Goal: Share content: Share content

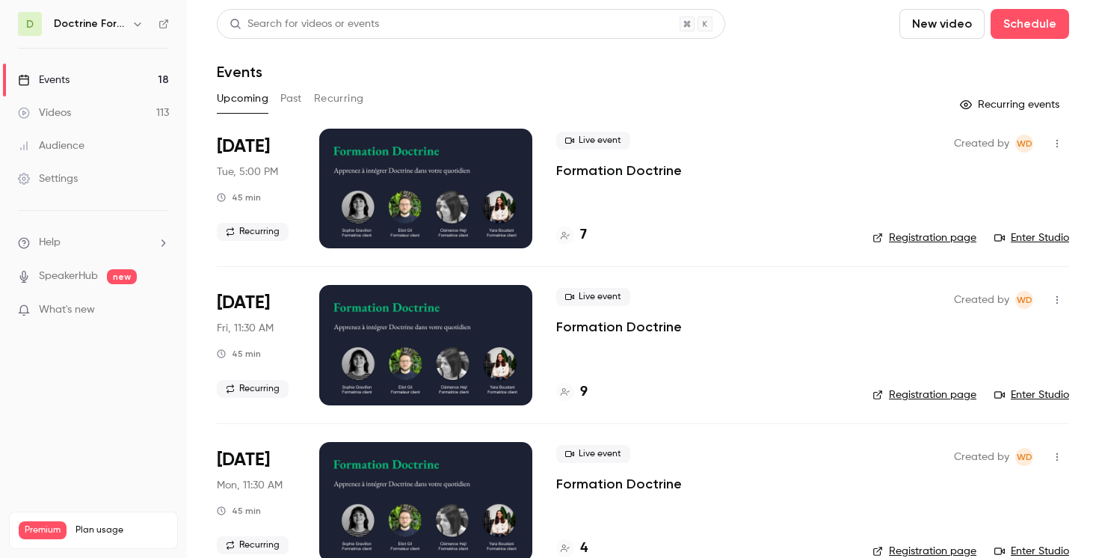
click at [139, 24] on icon "button" at bounding box center [137, 24] width 7 height 4
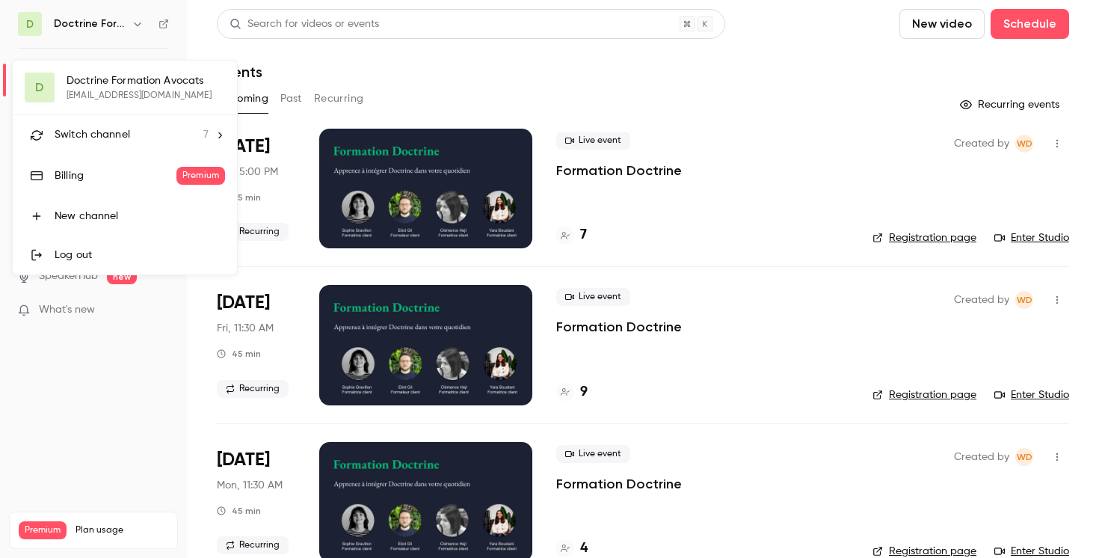
click at [155, 129] on div "Switch channel 7" at bounding box center [132, 135] width 154 height 16
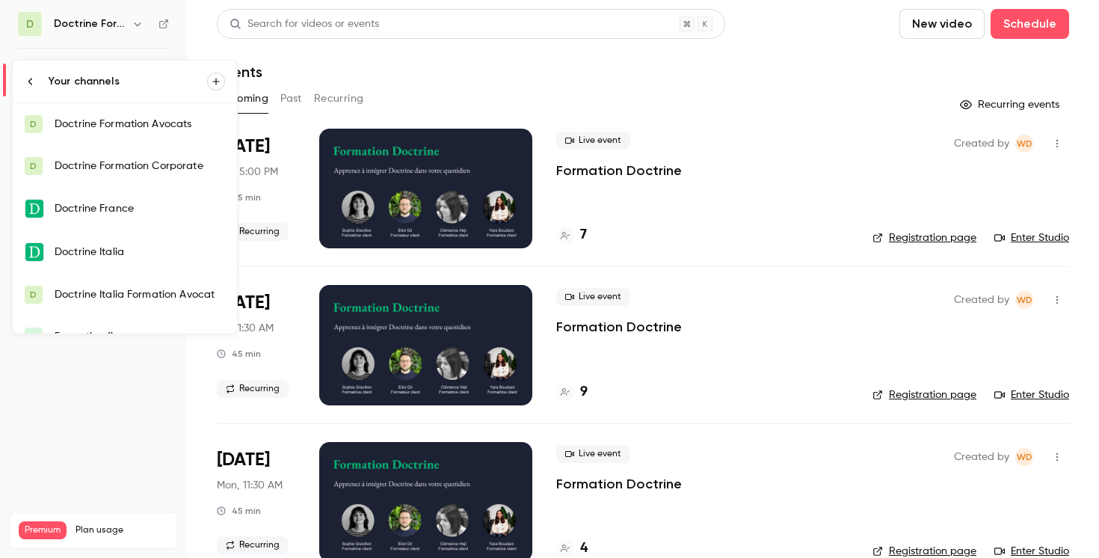
click at [146, 114] on link "D Doctrine Formation Avocats" at bounding box center [125, 124] width 224 height 42
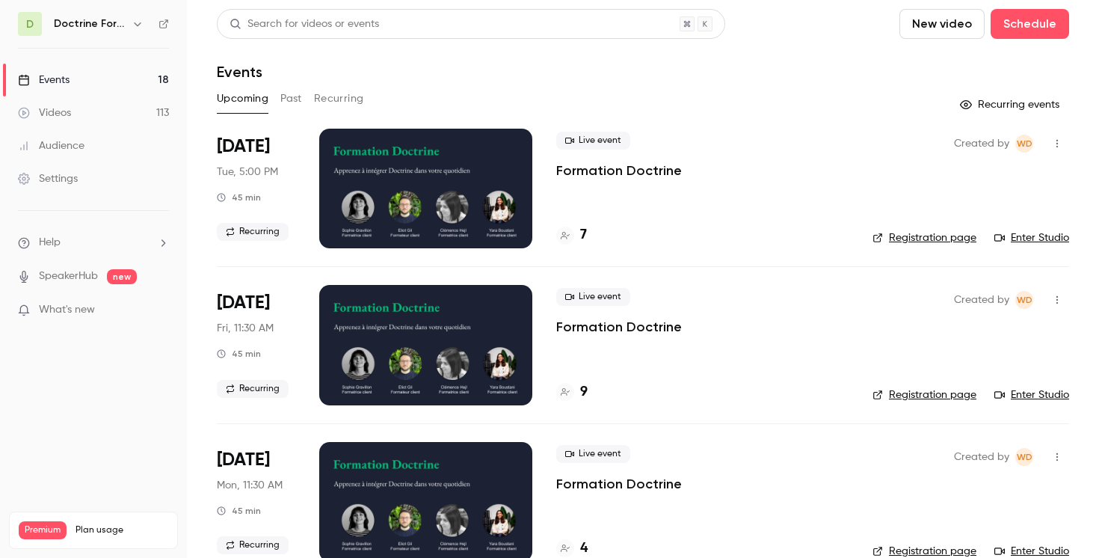
click at [140, 25] on icon "button" at bounding box center [138, 24] width 12 height 12
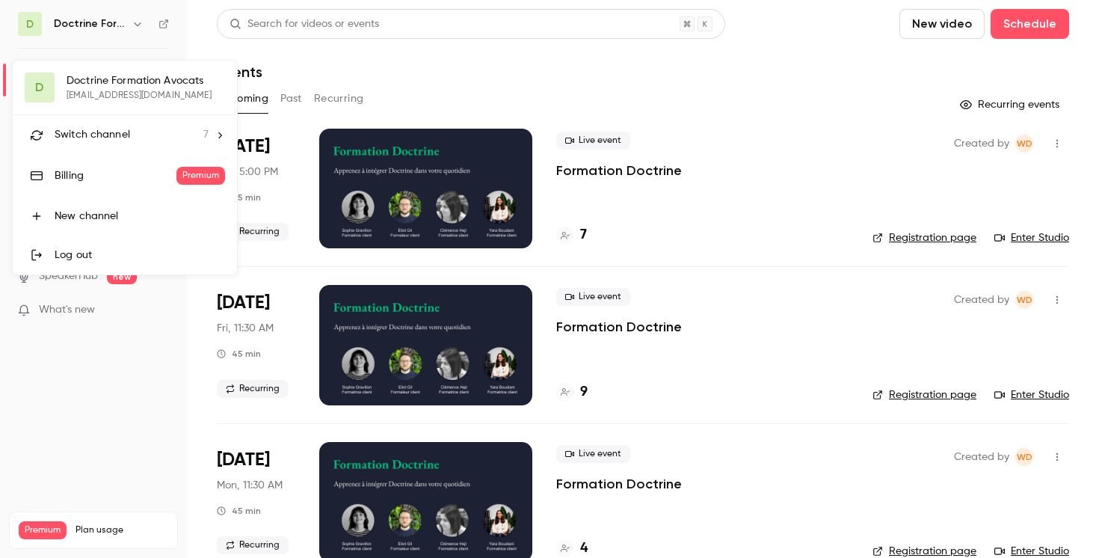
click at [116, 133] on span "Switch channel" at bounding box center [93, 135] width 76 height 16
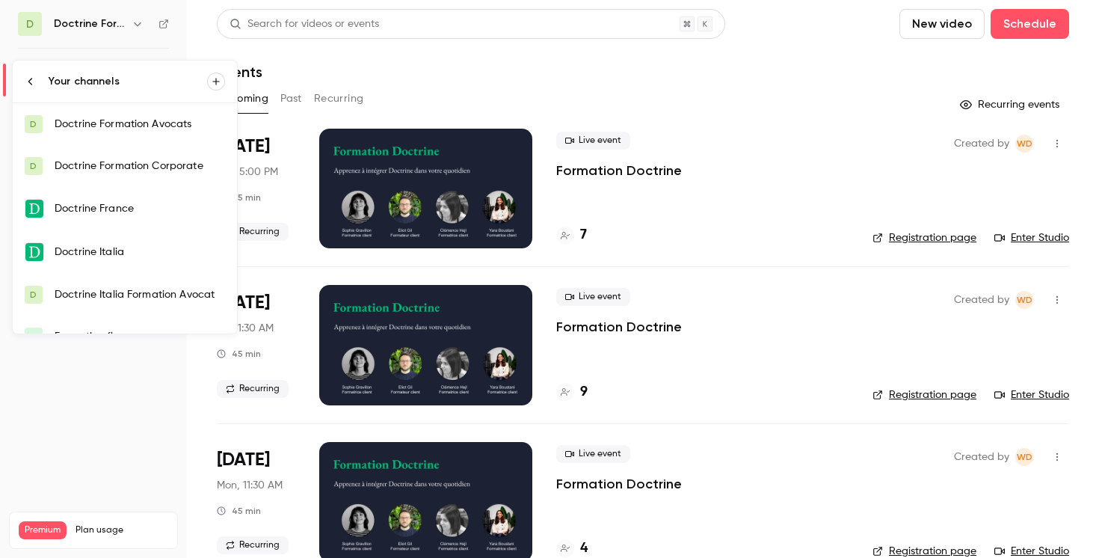
click at [138, 158] on div "Doctrine Formation Corporate" at bounding box center [140, 165] width 170 height 15
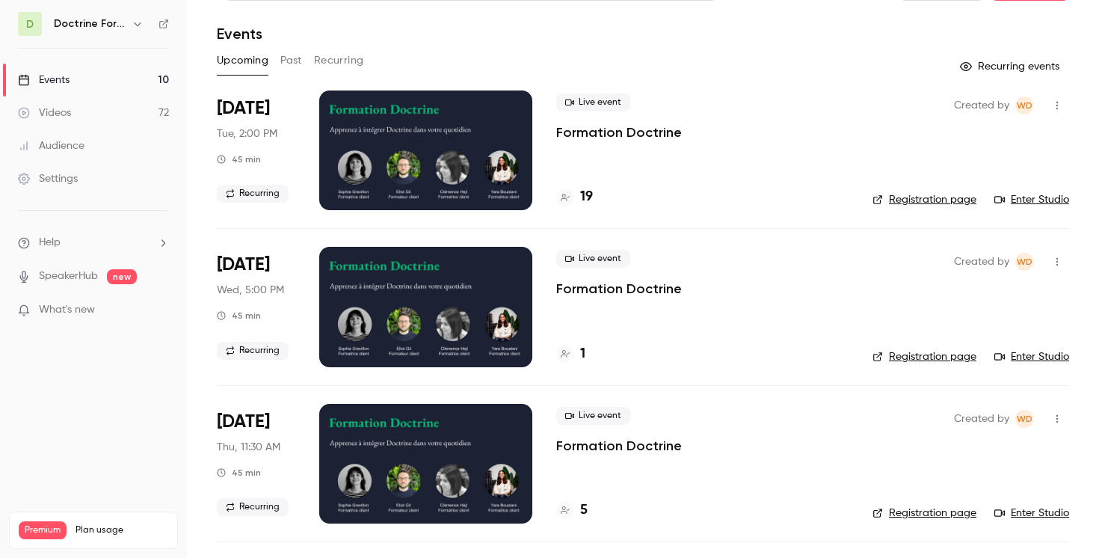
scroll to position [34, 0]
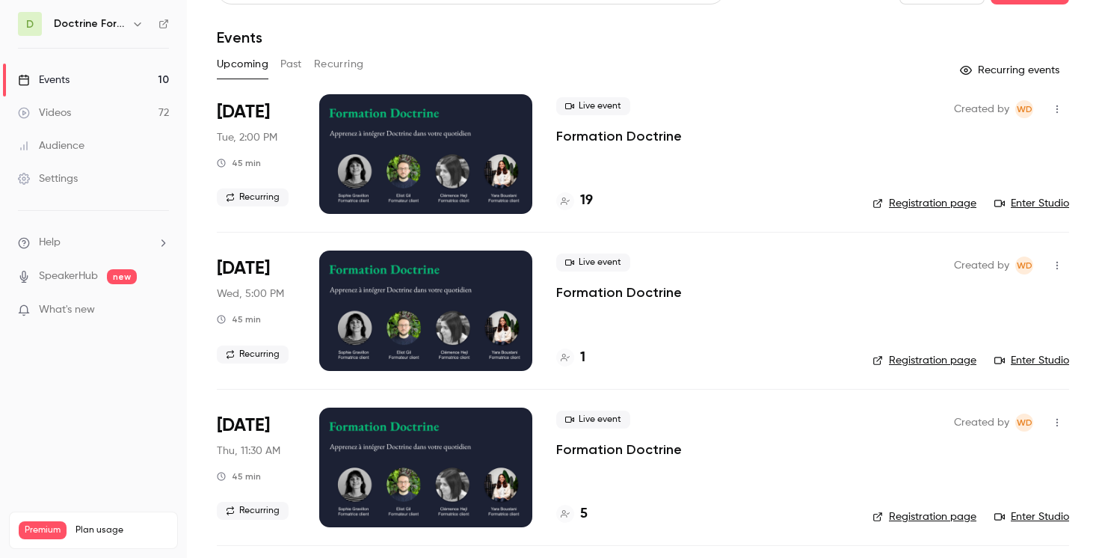
click at [1058, 262] on icon "button" at bounding box center [1057, 265] width 12 height 10
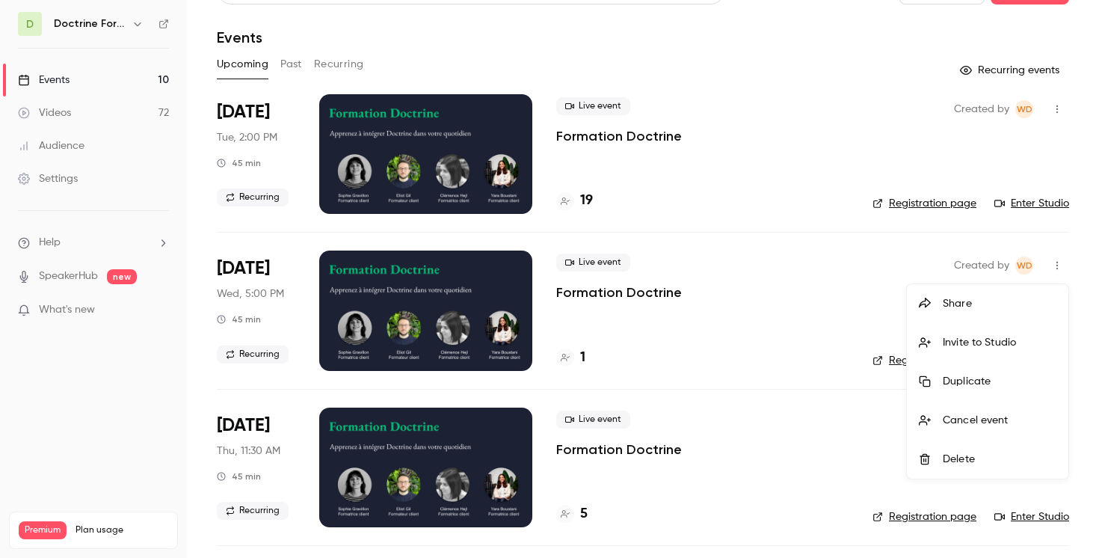
click at [993, 306] on div "Share" at bounding box center [1000, 303] width 114 height 15
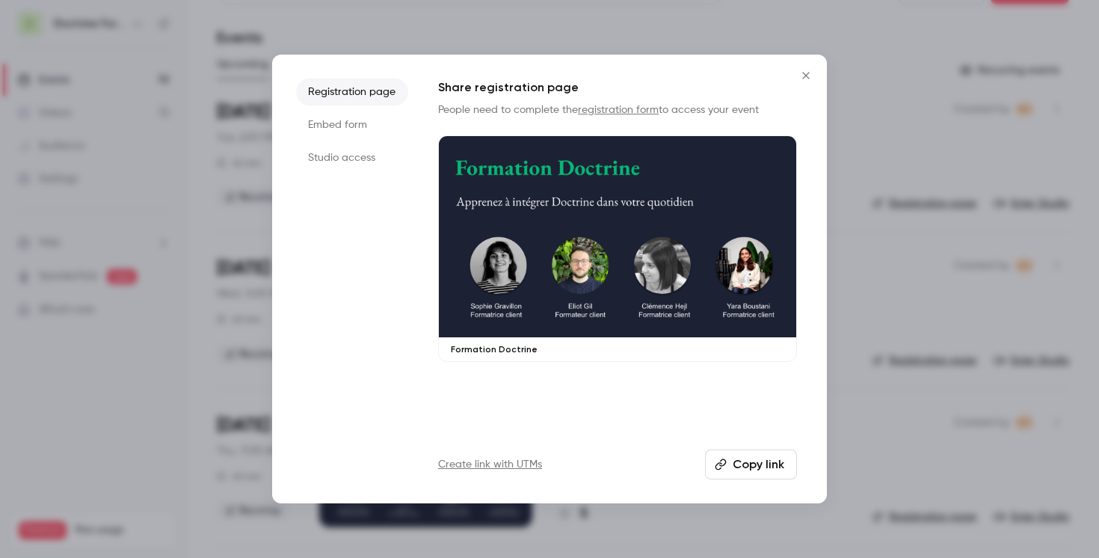
click at [337, 124] on li "Embed form" at bounding box center [352, 124] width 112 height 27
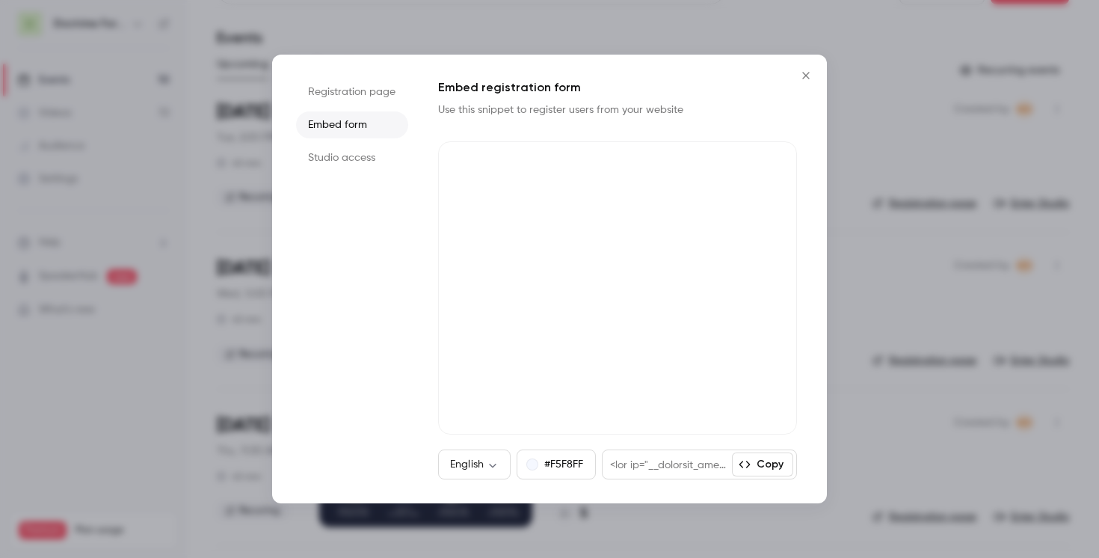
click at [807, 73] on icon "Close" at bounding box center [806, 76] width 18 height 12
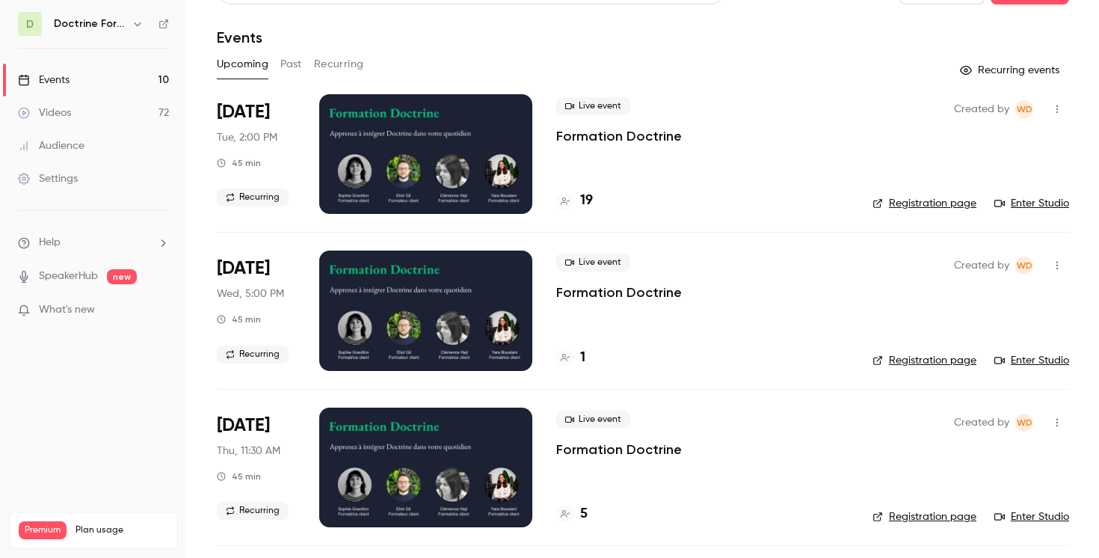
click at [1053, 265] on icon "button" at bounding box center [1057, 265] width 12 height 10
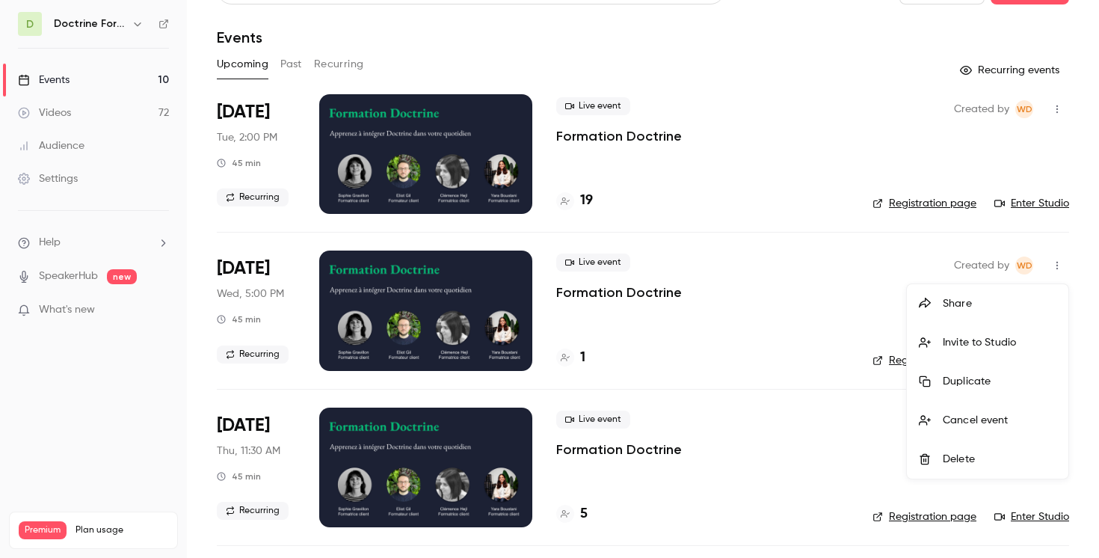
click at [959, 303] on div "Share" at bounding box center [1000, 303] width 114 height 15
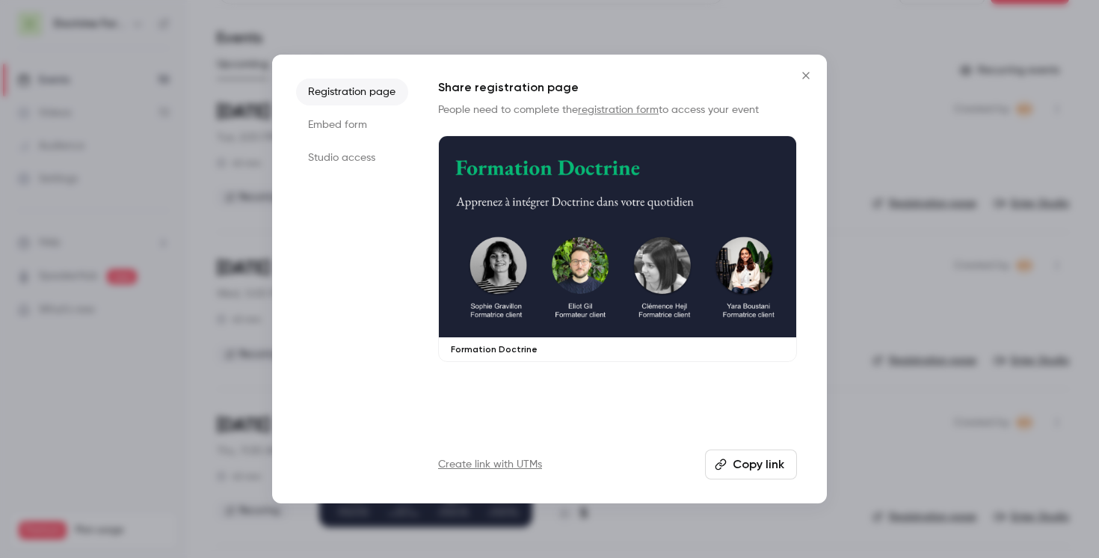
click at [351, 128] on li "Embed form" at bounding box center [352, 124] width 112 height 27
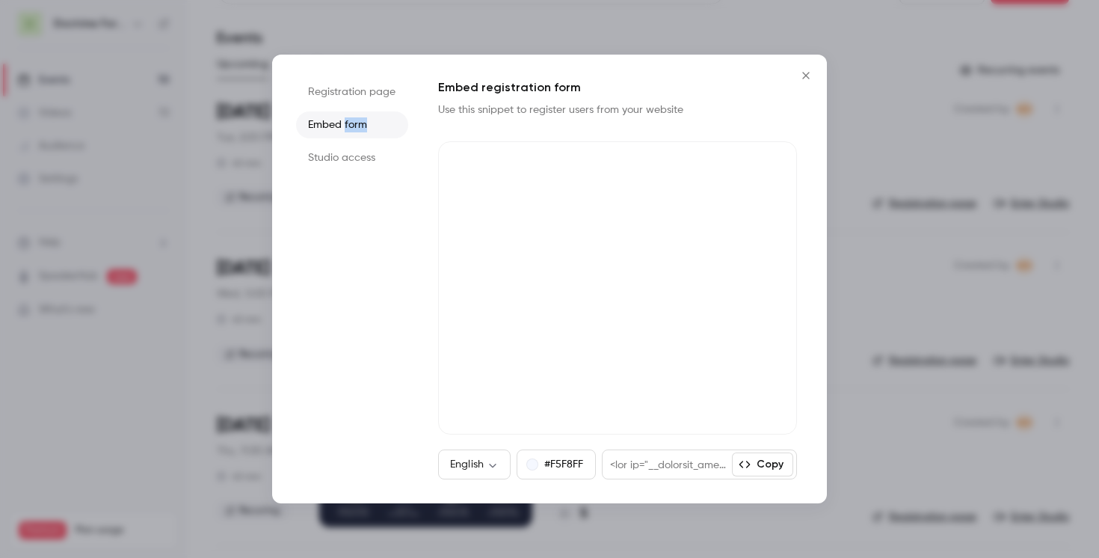
click at [351, 128] on li "Embed form" at bounding box center [352, 124] width 112 height 27
click at [805, 73] on icon "Close" at bounding box center [806, 76] width 18 height 12
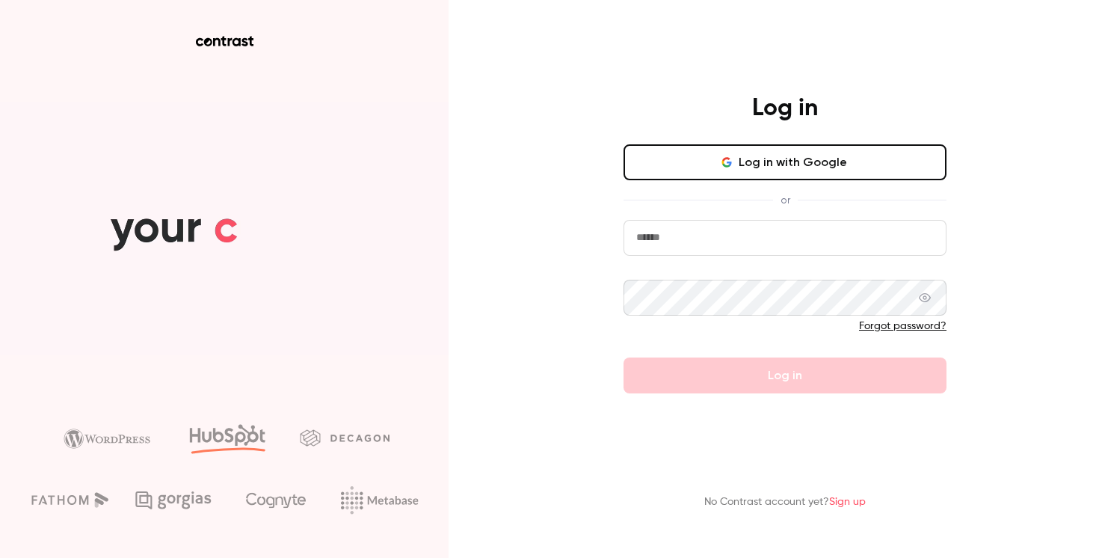
click at [727, 157] on icon "button" at bounding box center [725, 159] width 7 height 4
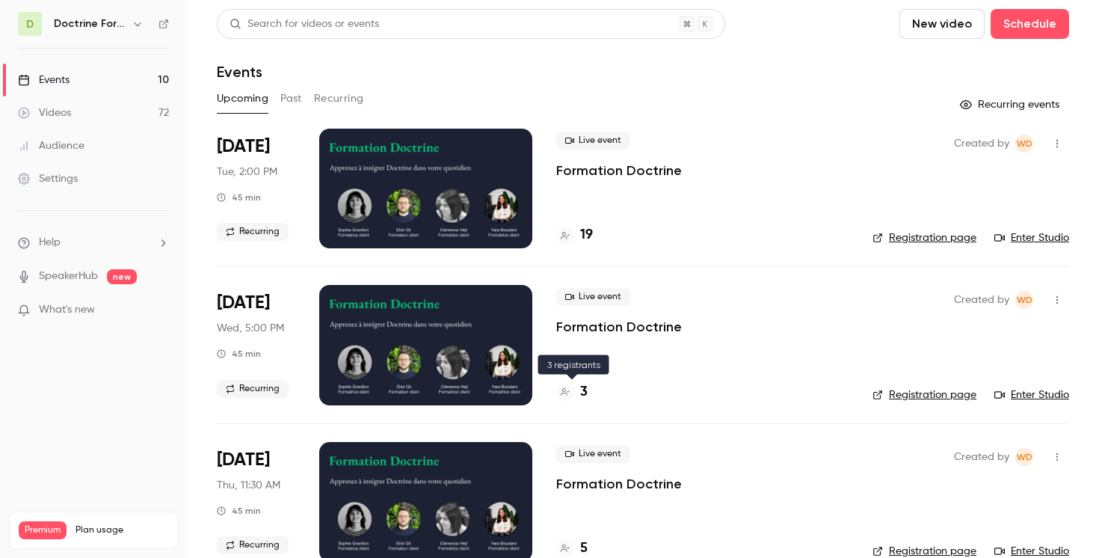
click at [564, 392] on icon at bounding box center [565, 391] width 9 height 7
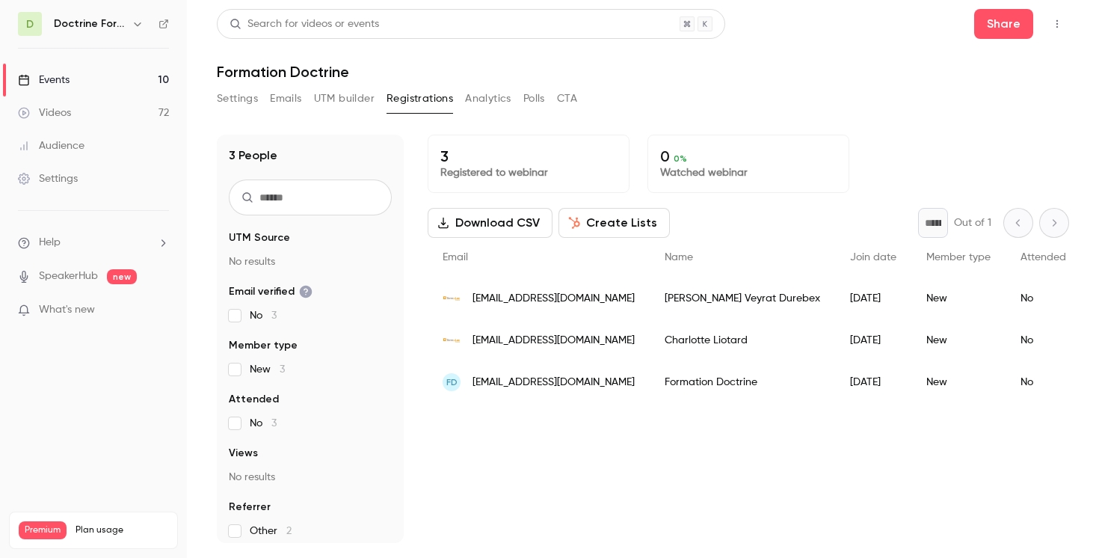
click at [594, 295] on span "[EMAIL_ADDRESS][DOMAIN_NAME]" at bounding box center [553, 299] width 162 height 16
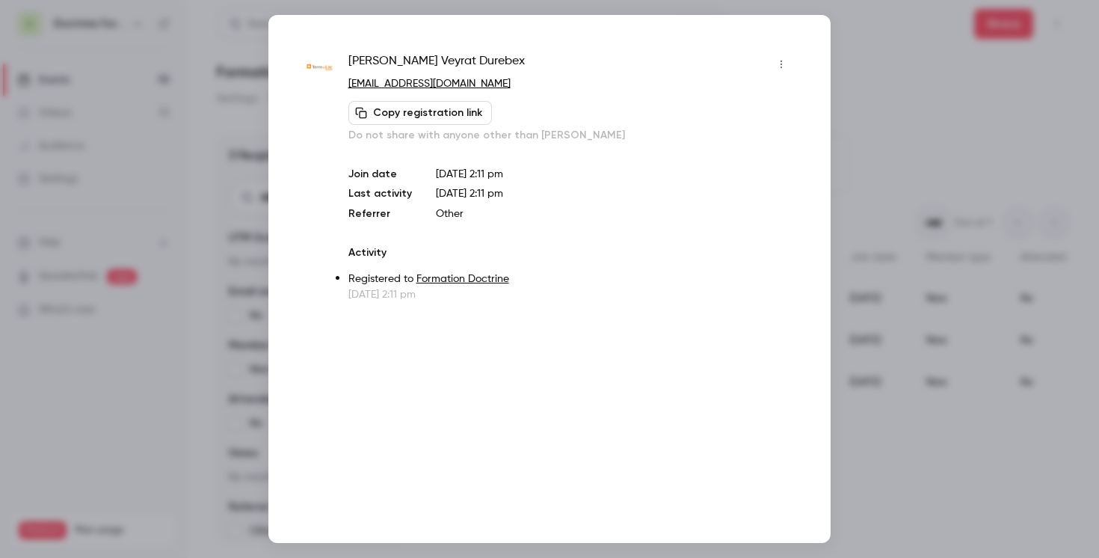
click at [207, 34] on div at bounding box center [549, 279] width 1099 height 558
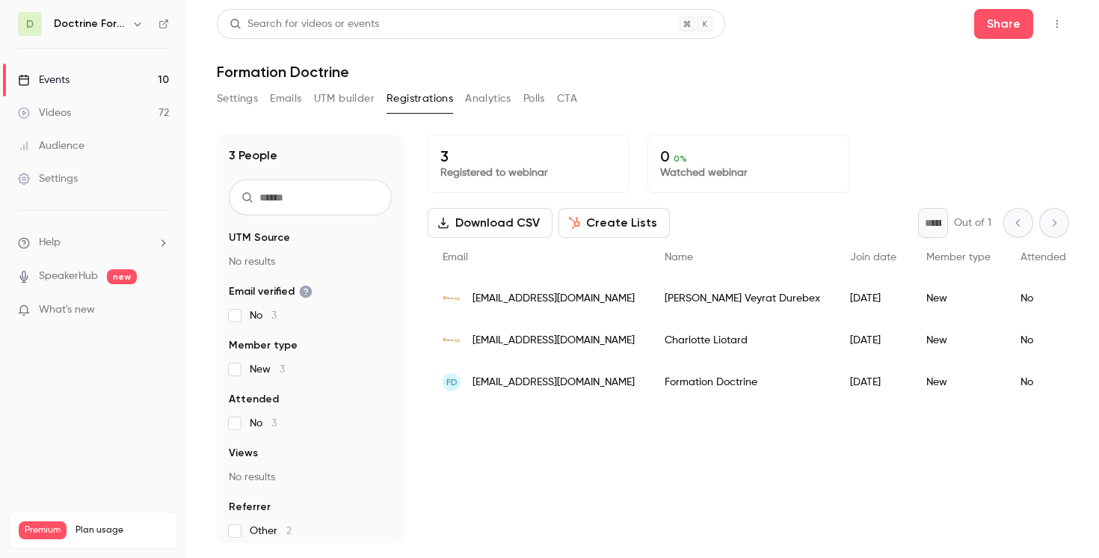
click at [528, 339] on span "[EMAIL_ADDRESS][DOMAIN_NAME]" at bounding box center [553, 341] width 162 height 16
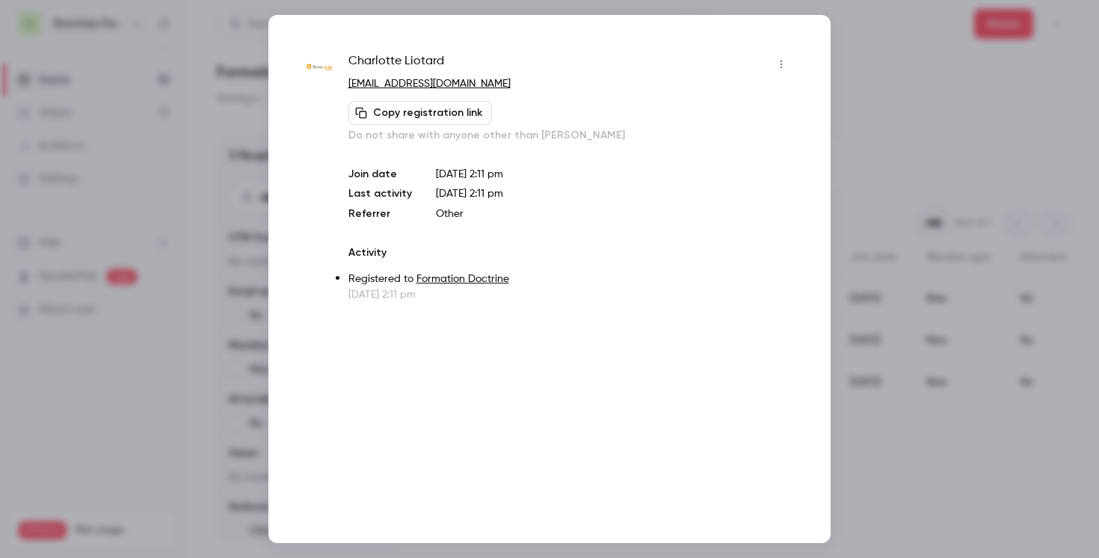
click at [420, 111] on button "Copy registration link" at bounding box center [420, 113] width 144 height 24
click at [191, 103] on div at bounding box center [549, 279] width 1099 height 558
